Goal: Check status: Check status

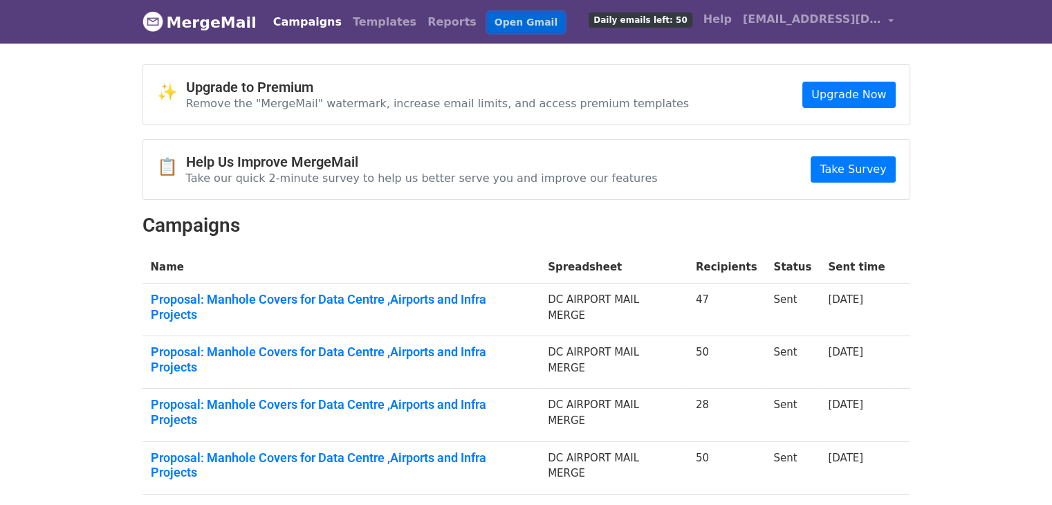
click at [488, 26] on link "Open Gmail" at bounding box center [526, 22] width 77 height 20
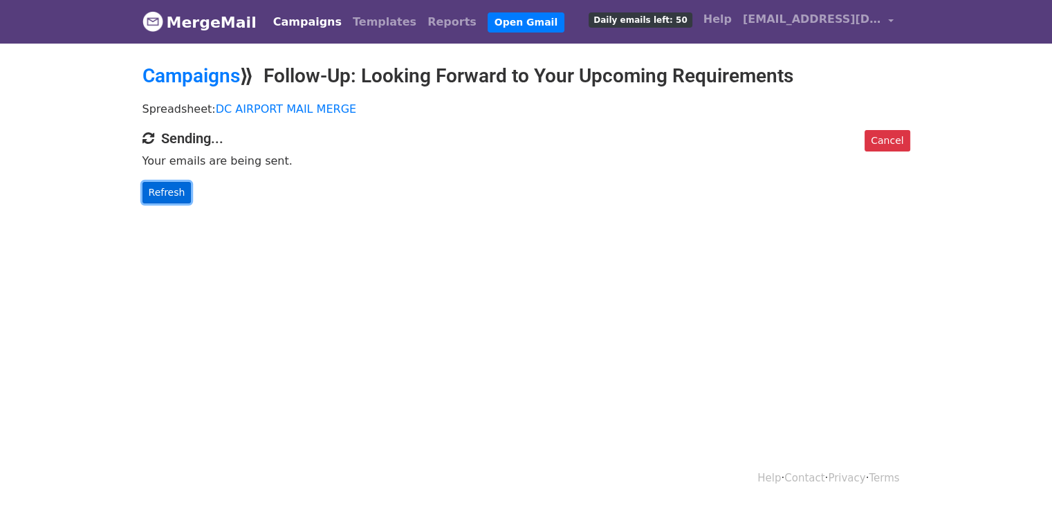
click at [166, 194] on link "Refresh" at bounding box center [167, 192] width 49 height 21
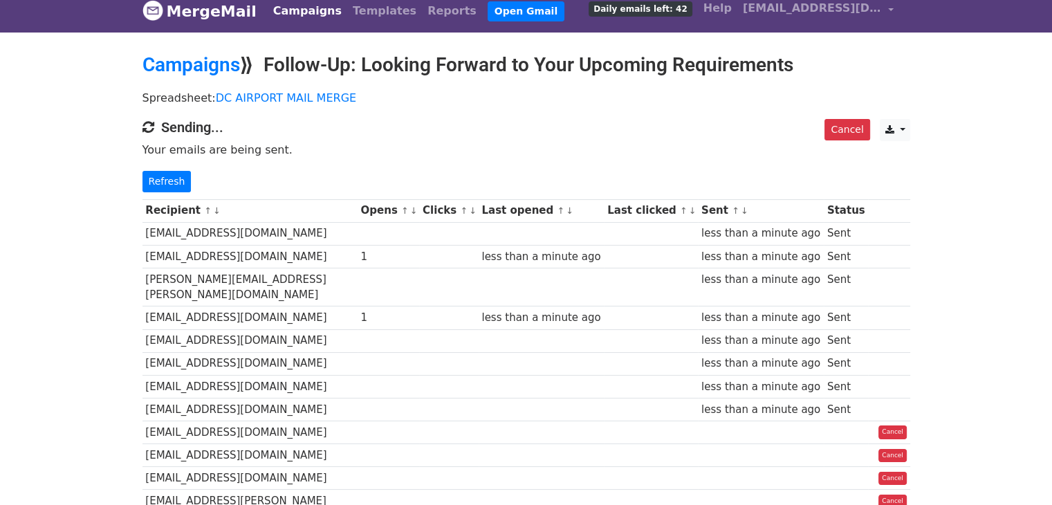
scroll to position [11, 0]
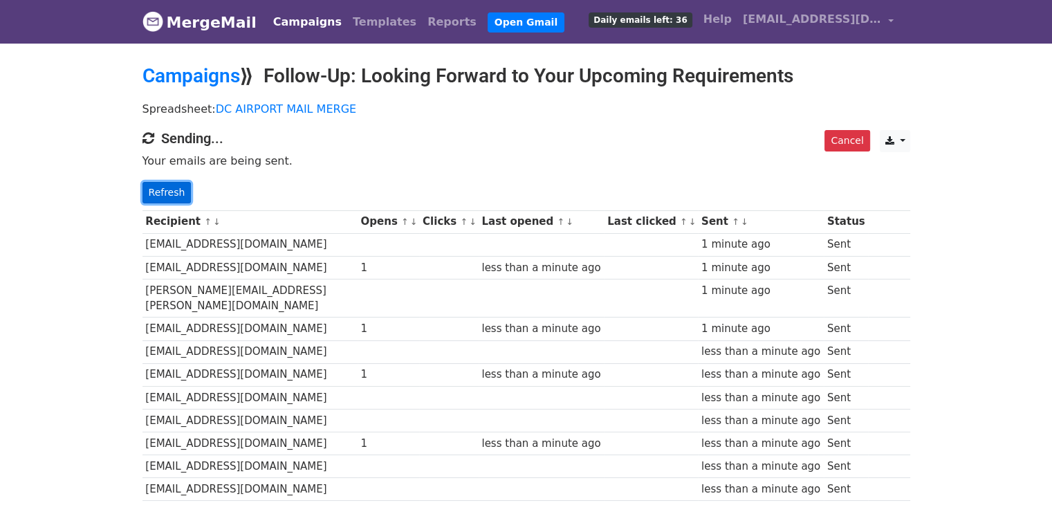
click at [177, 192] on link "Refresh" at bounding box center [167, 192] width 49 height 21
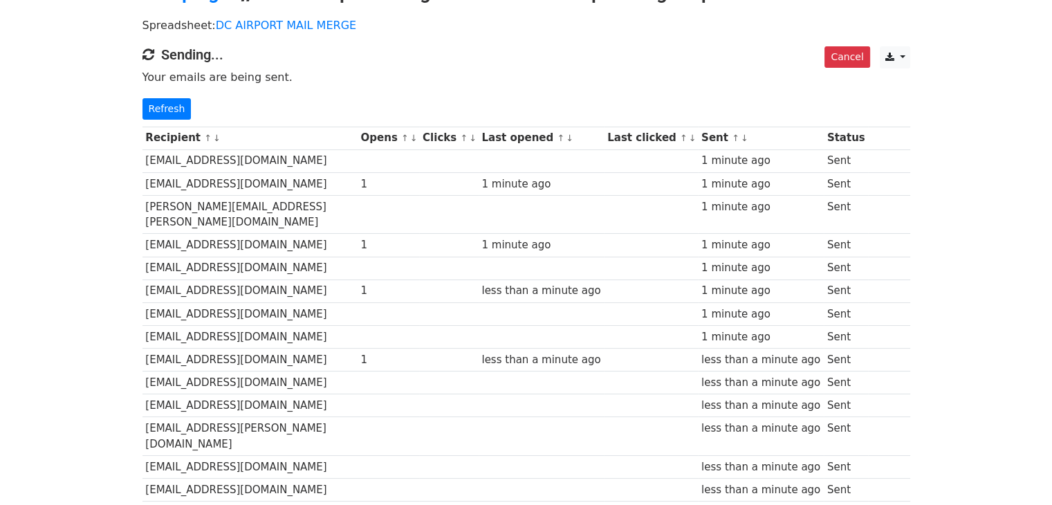
scroll to position [83, 0]
click at [158, 109] on link "Refresh" at bounding box center [167, 109] width 49 height 21
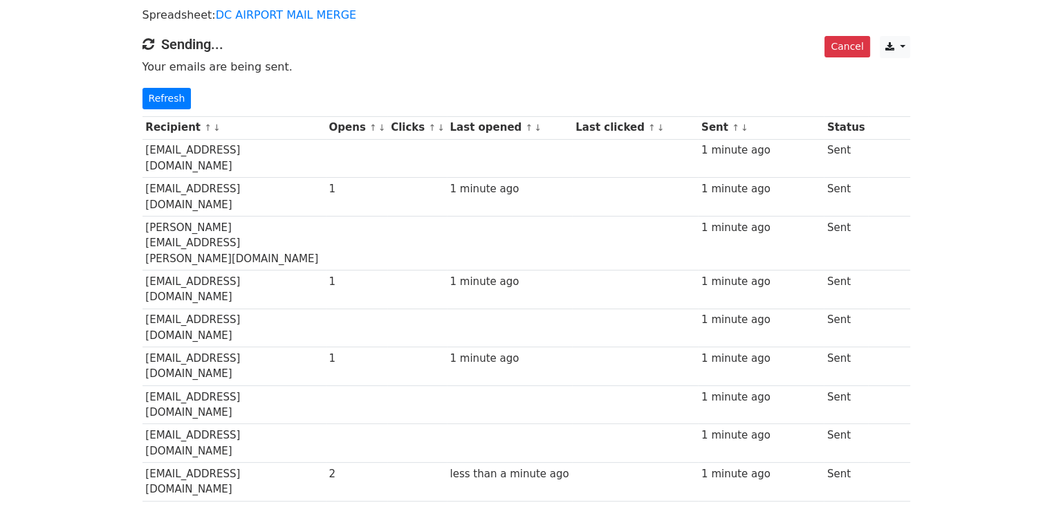
scroll to position [93, 0]
click at [173, 103] on link "Refresh" at bounding box center [167, 99] width 49 height 21
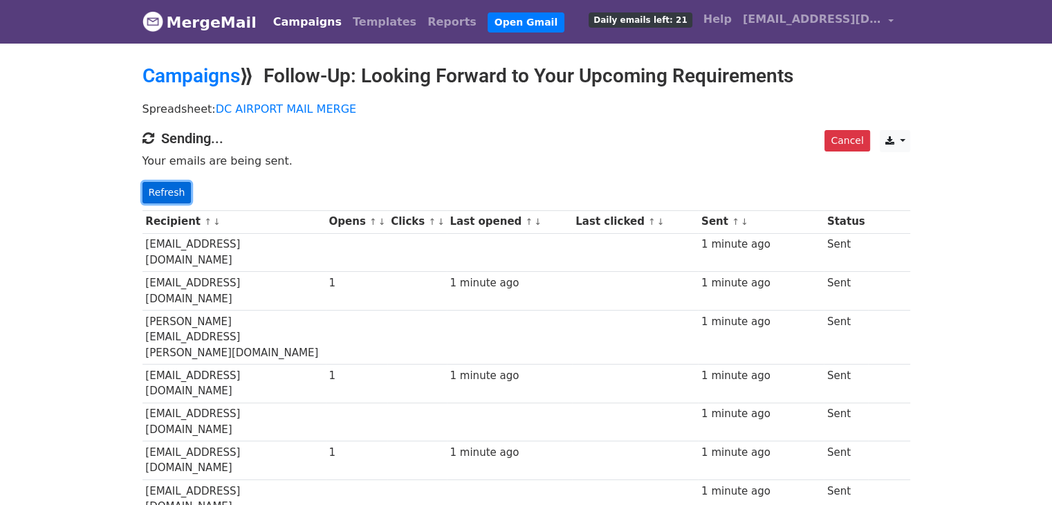
click at [165, 189] on link "Refresh" at bounding box center [167, 192] width 49 height 21
click at [161, 192] on link "Refresh" at bounding box center [167, 192] width 49 height 21
click at [159, 194] on link "Refresh" at bounding box center [167, 192] width 49 height 21
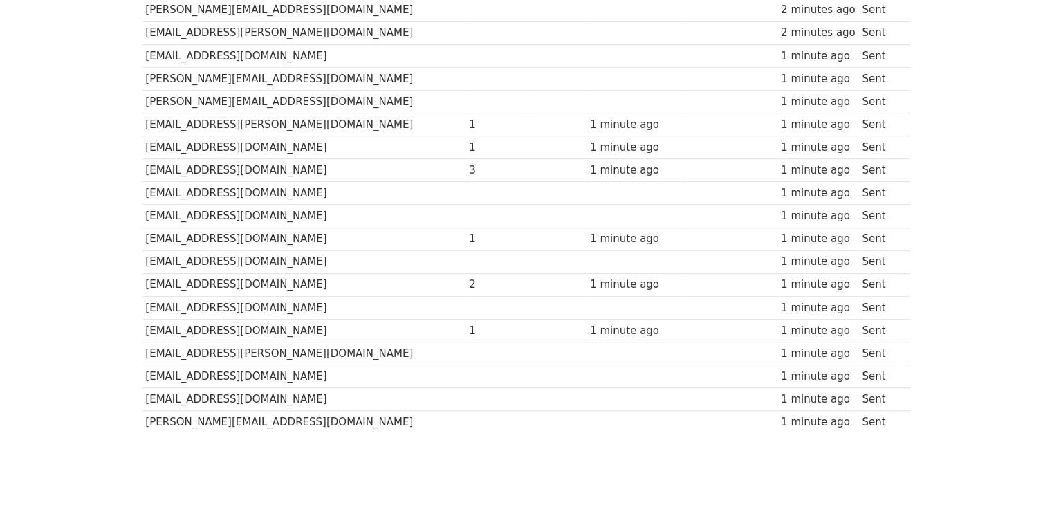
scroll to position [735, 0]
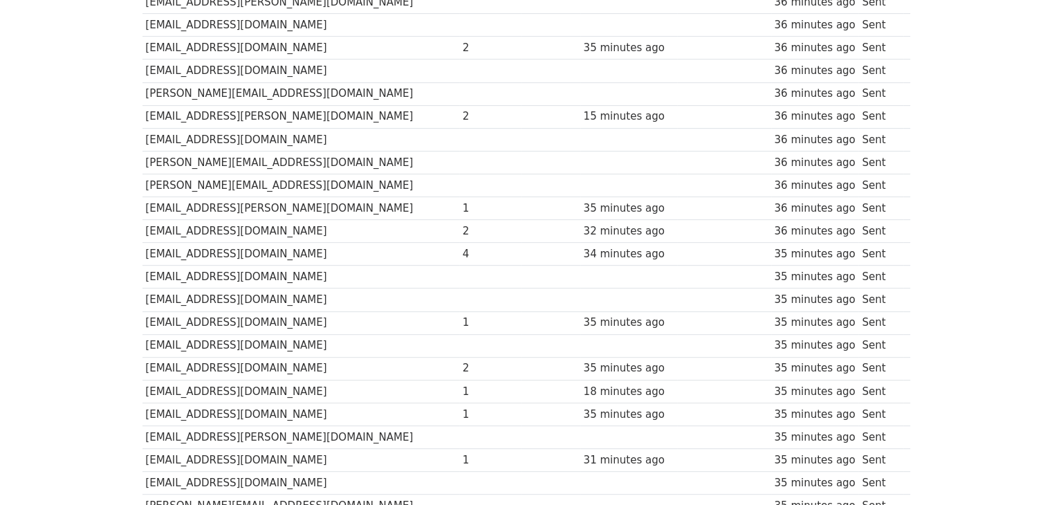
scroll to position [735, 0]
